Goal: Information Seeking & Learning: Learn about a topic

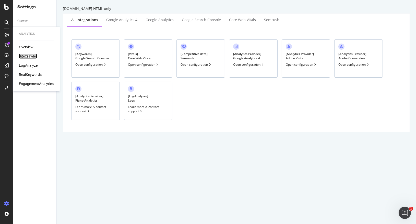
click at [37, 56] on div "SiteCrawler" at bounding box center [28, 56] width 18 height 5
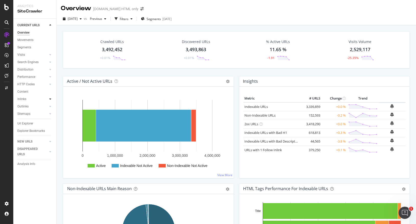
click at [50, 101] on icon at bounding box center [50, 99] width 2 height 3
click at [43, 108] on link "Top Charts" at bounding box center [36, 106] width 33 height 5
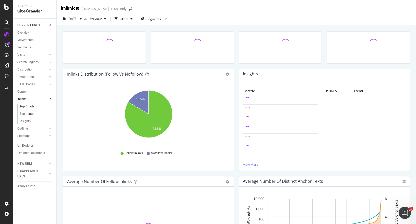
click at [39, 115] on link "Segments" at bounding box center [36, 113] width 33 height 5
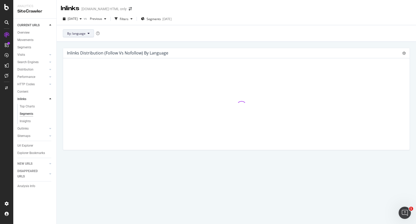
click at [85, 34] on span "By: language" at bounding box center [76, 33] width 18 height 4
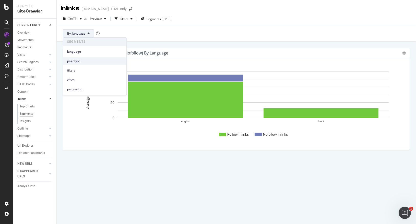
click at [85, 61] on span "pagetype" at bounding box center [94, 61] width 55 height 5
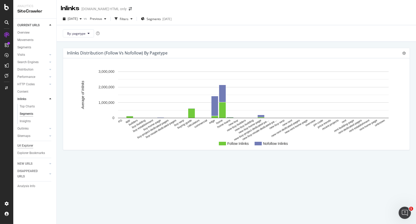
click at [32, 145] on div "Url Explorer" at bounding box center [25, 145] width 16 height 5
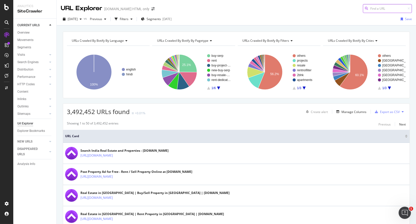
paste input "[URL][DOMAIN_NAME]"
drag, startPoint x: 390, startPoint y: 10, endPoint x: 416, endPoint y: 9, distance: 25.3
click at [415, 9] on html "Analytics SiteCrawler CURRENT URLS Overview Movements Segments Visits Analysis …" at bounding box center [208, 112] width 416 height 224
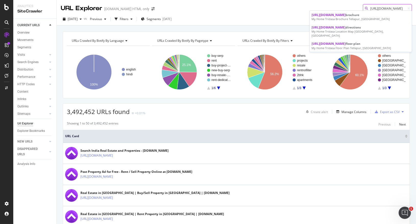
scroll to position [0, 128]
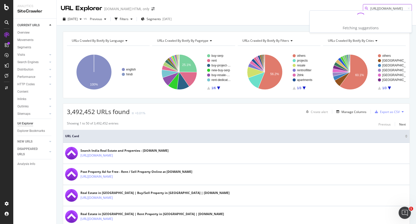
type input "[URL][DOMAIN_NAME]"
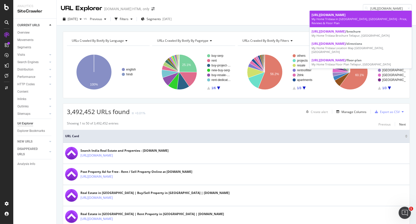
scroll to position [0, 0]
click at [345, 15] on span "[URL][DOMAIN_NAME]" at bounding box center [328, 15] width 34 height 4
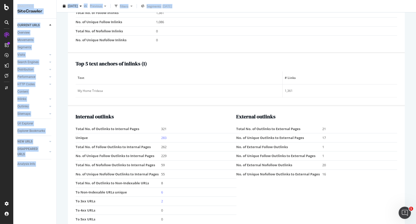
scroll to position [655, 0]
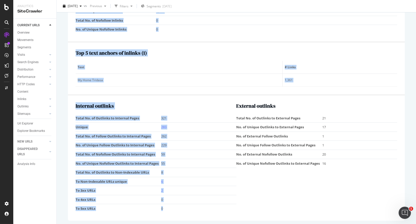
drag, startPoint x: 77, startPoint y: 127, endPoint x: 306, endPoint y: 168, distance: 233.6
click at [318, 192] on div "External outlinks Total No. of Outlinks to External Pages 21 No. of Unique Outl…" at bounding box center [316, 158] width 161 height 110
copy div "Lore ipsu Dolo Sitamet 7099-35-03 04:18:17 Co Adipiscin Eli seddoeiu tempori ut…"
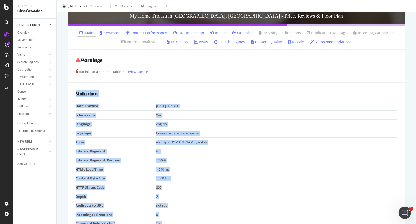
scroll to position [0, 0]
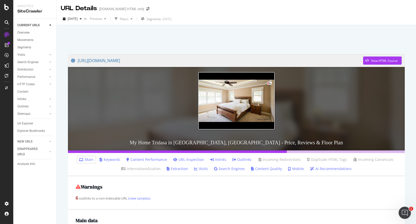
click at [352, 44] on div at bounding box center [236, 39] width 347 height 22
click at [109, 8] on div "[DOMAIN_NAME] HTML only" at bounding box center [121, 8] width 45 height 5
click at [327, 64] on link "[URL][DOMAIN_NAME]" at bounding box center [217, 60] width 292 height 13
click at [35, 123] on link "Url Explorer" at bounding box center [34, 123] width 35 height 5
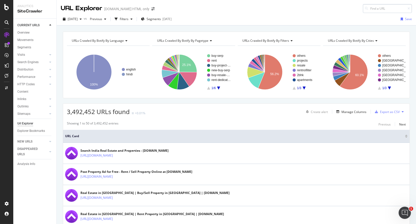
click at [388, 7] on input at bounding box center [387, 8] width 49 height 9
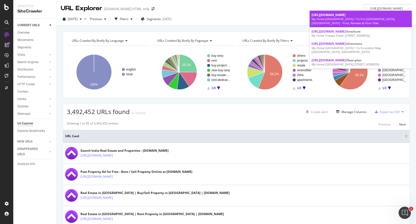
type input "[URL][DOMAIN_NAME]"
click at [345, 17] on span "[URL][DOMAIN_NAME]" at bounding box center [328, 15] width 34 height 4
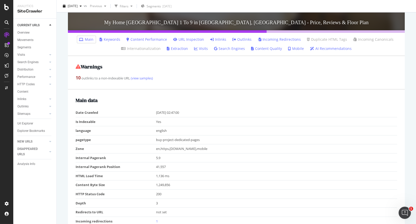
scroll to position [143, 0]
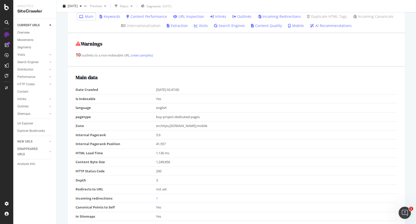
click at [76, 77] on h2 "Main data" at bounding box center [236, 78] width 321 height 6
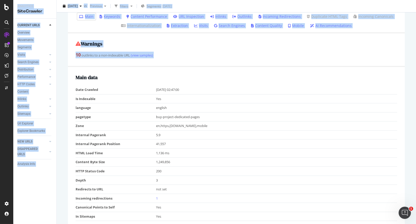
scroll to position [668, 0]
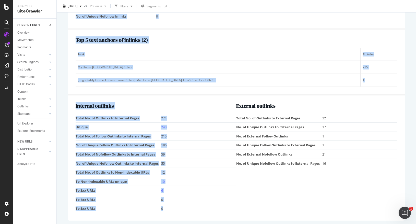
drag, startPoint x: 76, startPoint y: 77, endPoint x: 255, endPoint y: 213, distance: 225.0
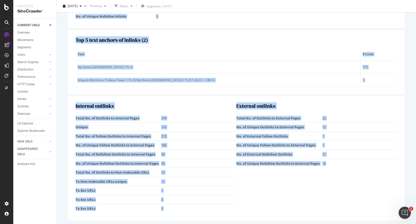
click at [330, 166] on div "External outlinks Total No. of Outlinks to External Pages 22 No. of Unique Outl…" at bounding box center [316, 158] width 161 height 110
copy div "Lore ipsu Dolo Sitamet 5044-60-55 82:50:29 Co Adipiscin Eli seddoeiu tempori ut…"
click at [250, 92] on div "Top 5 text anchors of inlinks ( 2 ) Text # Links My Home [GEOGRAPHIC_DATA] 1 To…" at bounding box center [236, 63] width 336 height 66
click at [255, 89] on div "Top 5 text anchors of inlinks ( 2 ) Text # Links My Home [GEOGRAPHIC_DATA] 1 To…" at bounding box center [236, 63] width 336 height 66
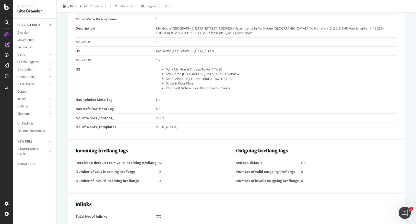
scroll to position [500, 0]
